Goal: Book appointment/travel/reservation

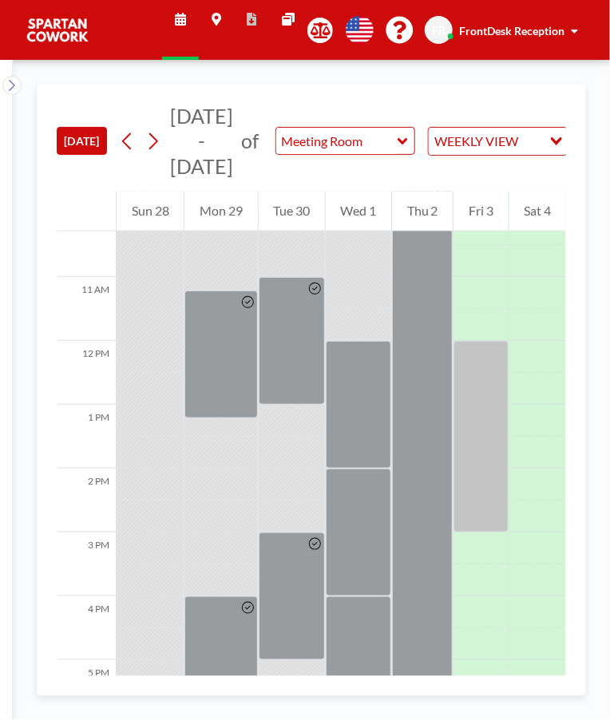
scroll to position [658, 0]
click at [478, 365] on div at bounding box center [480, 434] width 54 height 191
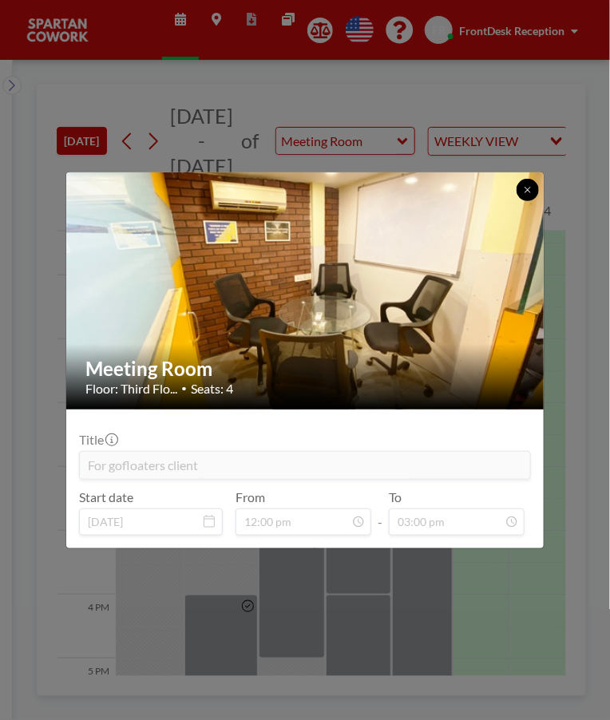
click at [516, 191] on button at bounding box center [527, 190] width 22 height 22
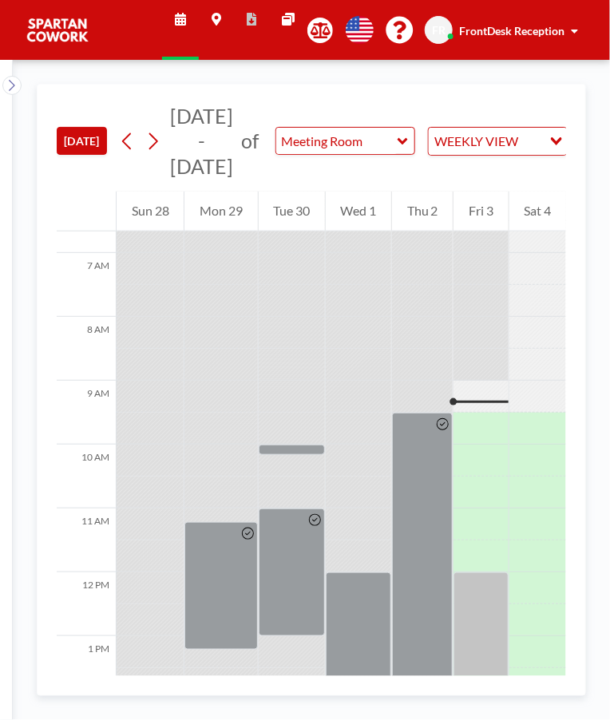
scroll to position [424, 0]
click at [484, 399] on div at bounding box center [480, 397] width 54 height 32
click at [480, 399] on div at bounding box center [480, 397] width 54 height 32
click at [476, 411] on div at bounding box center [480, 397] width 54 height 32
click at [487, 411] on div at bounding box center [480, 397] width 54 height 32
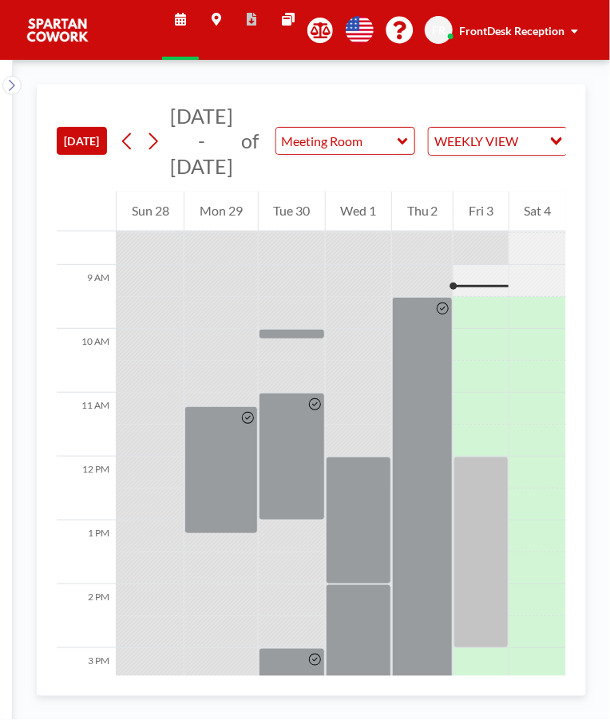
scroll to position [542, 0]
click at [477, 522] on div at bounding box center [480, 551] width 54 height 191
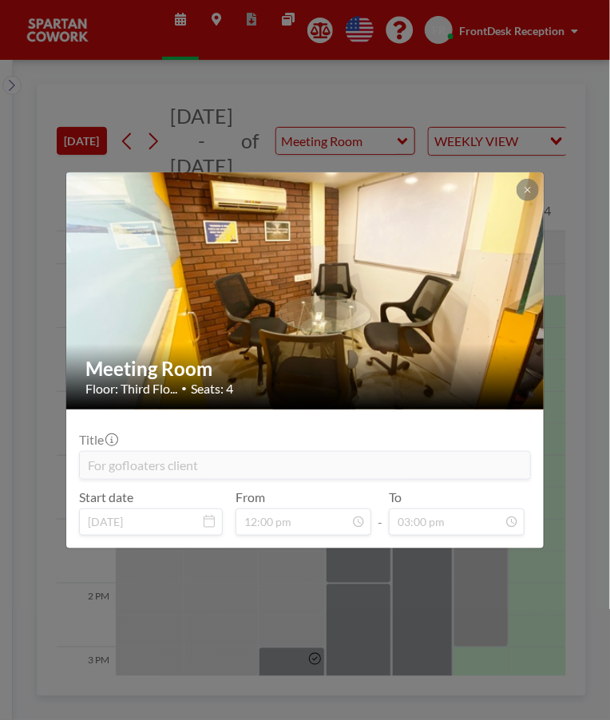
click at [516, 185] on div at bounding box center [527, 190] width 22 height 22
click at [527, 190] on icon at bounding box center [527, 190] width 6 height 6
